Goal: Task Accomplishment & Management: Use online tool/utility

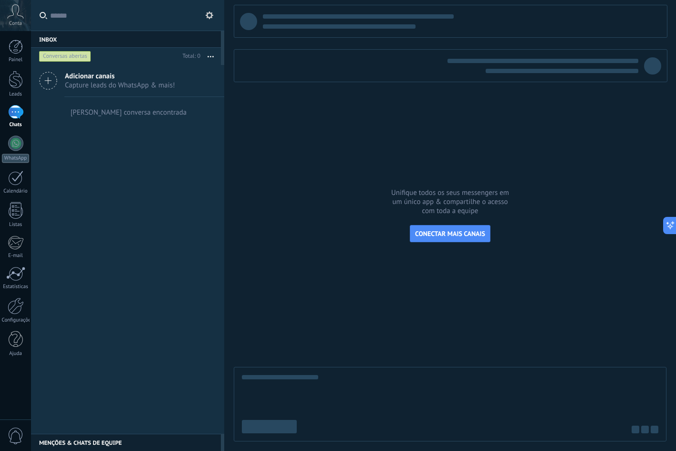
click at [95, 78] on span "Adicionar canais" at bounding box center [120, 76] width 110 height 9
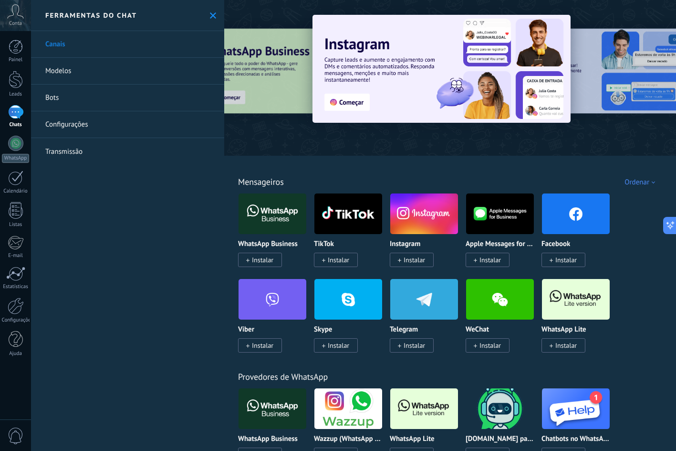
click at [267, 259] on span "Instalar" at bounding box center [262, 259] width 21 height 9
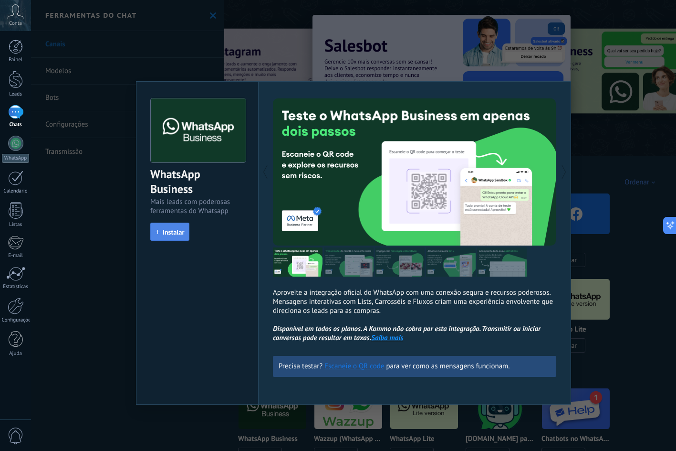
click at [172, 230] on span "Instalar" at bounding box center [173, 232] width 21 height 7
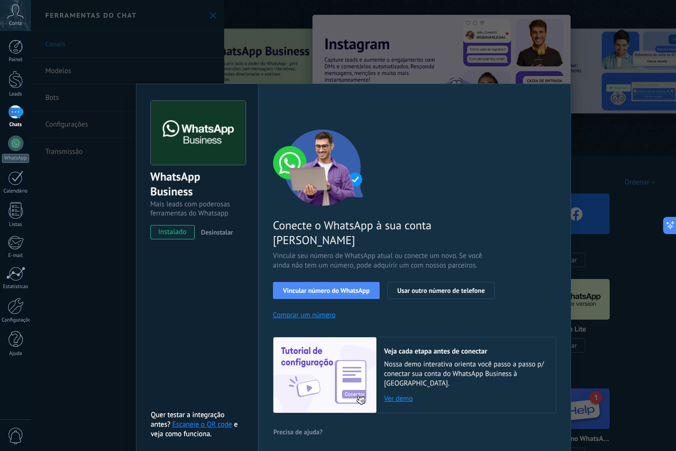
click at [402, 394] on link "Ver demo" at bounding box center [465, 398] width 162 height 9
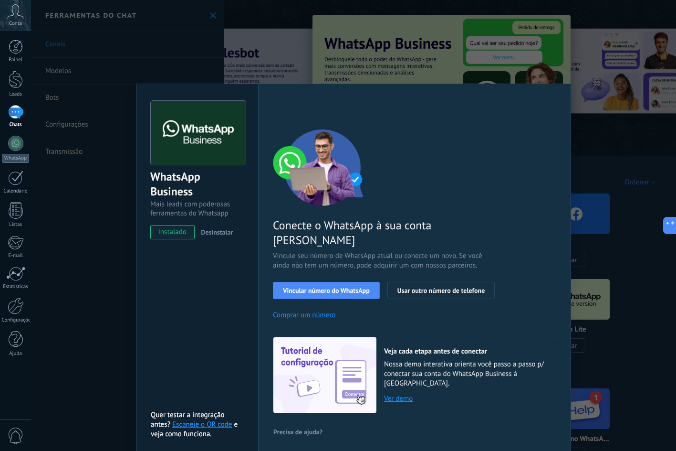
click at [208, 420] on link "Escaneie o QR code" at bounding box center [202, 424] width 60 height 9
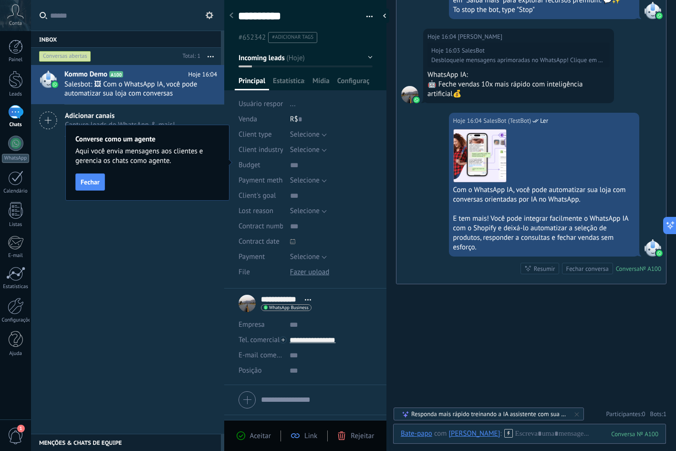
scroll to position [963, 0]
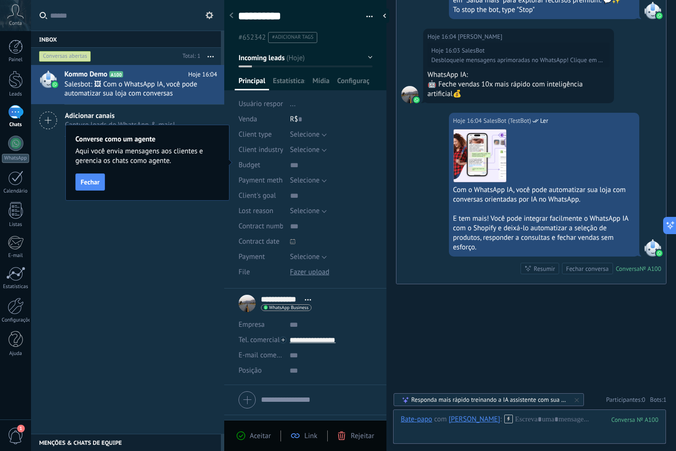
click at [544, 400] on div "Responda mais rápido treinando a IA assistente com sua fonte de dados" at bounding box center [489, 399] width 156 height 8
